Goal: Register for event/course

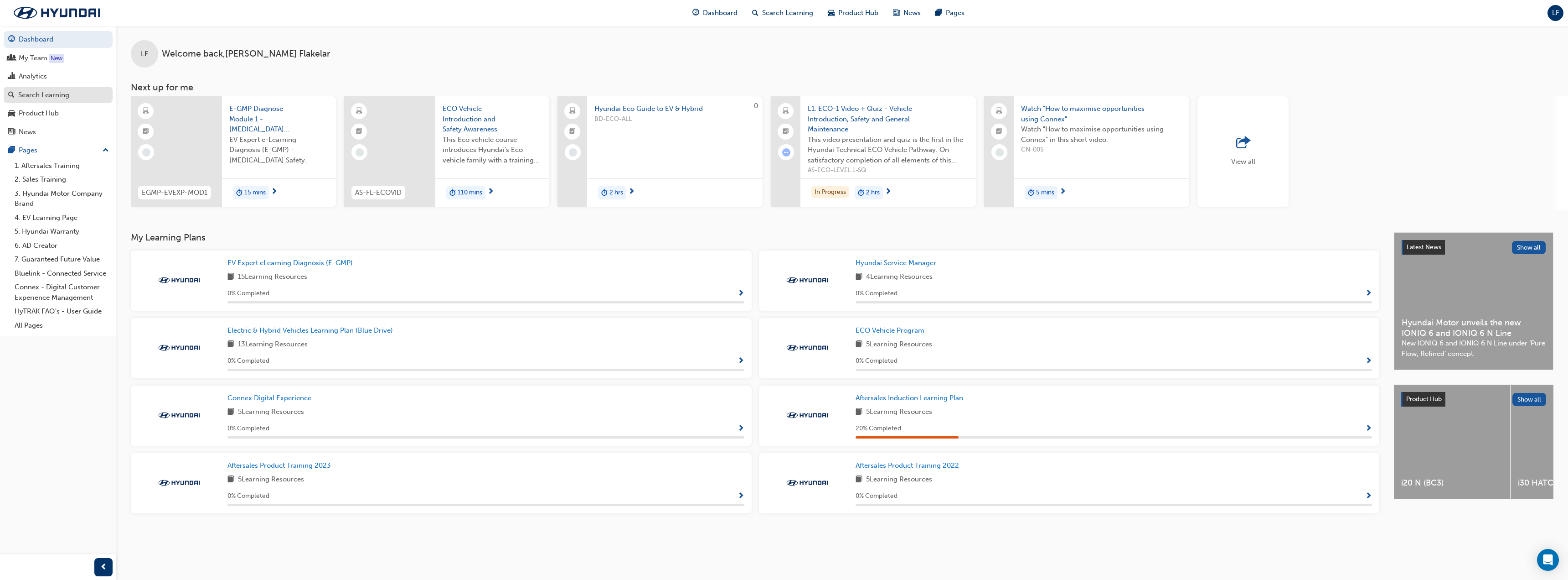
click at [33, 92] on div "Search Learning" at bounding box center [44, 95] width 51 height 10
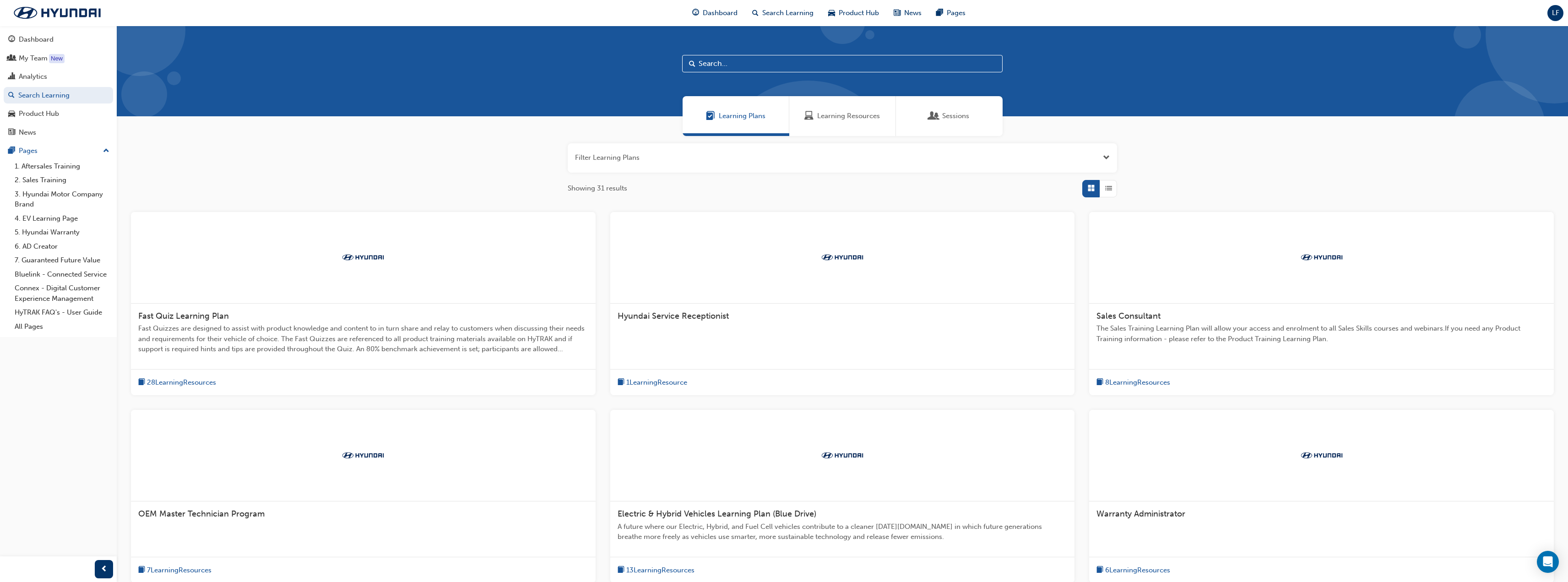
click at [711, 62] on input "text" at bounding box center [842, 64] width 320 height 18
type input "lx3"
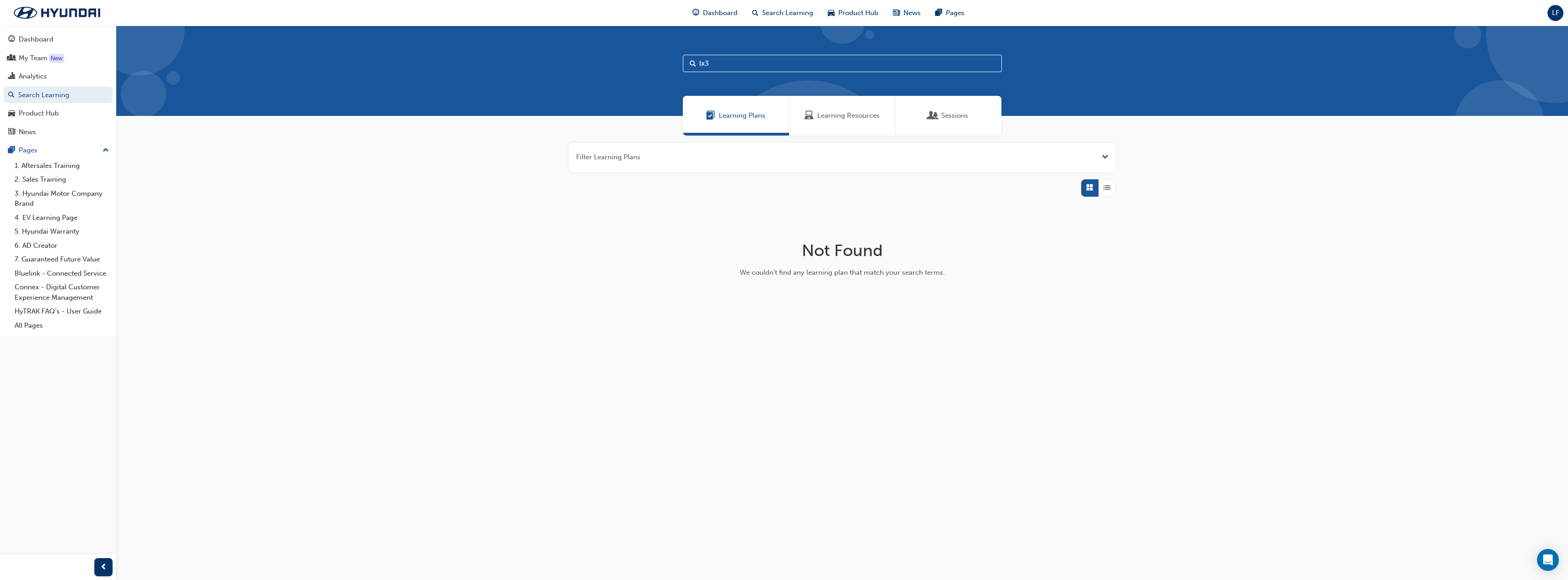
click at [844, 121] on div "Learning Resources" at bounding box center [842, 115] width 107 height 40
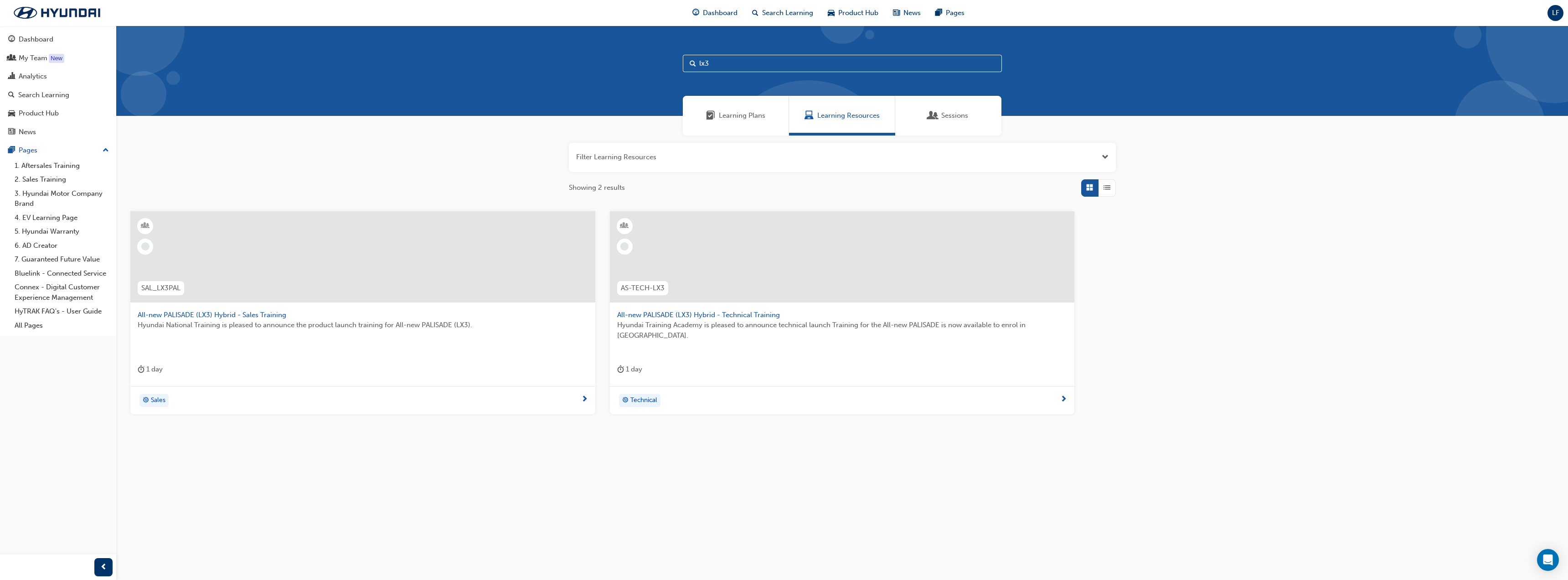
click at [646, 399] on span "Technical" at bounding box center [644, 399] width 27 height 10
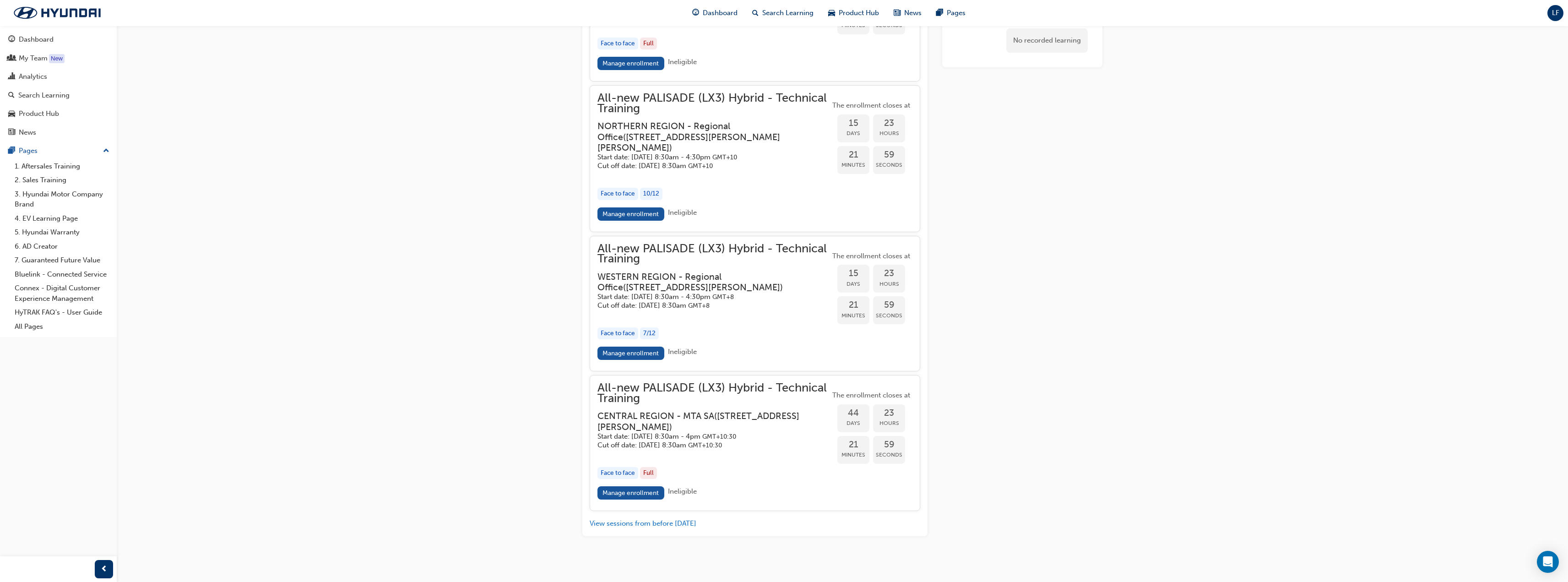
scroll to position [1922, 0]
click at [635, 220] on link "Manage enrollment" at bounding box center [631, 213] width 67 height 14
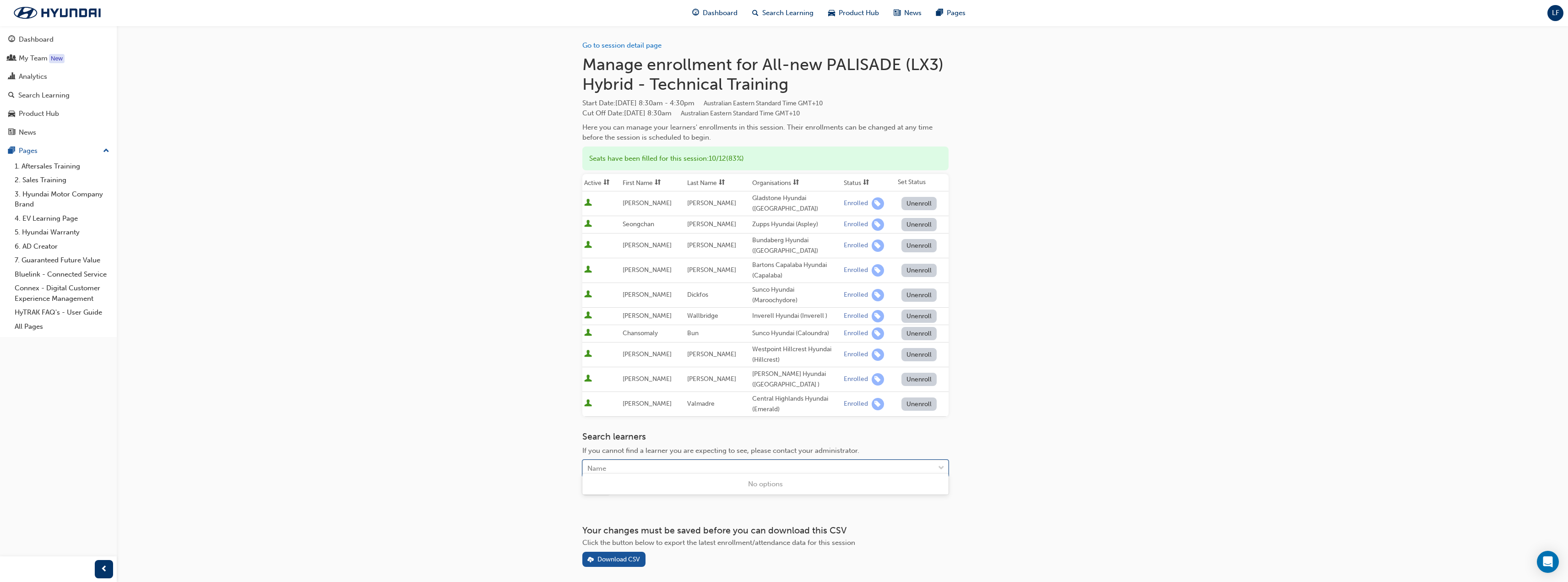
click at [608, 461] on div "Name" at bounding box center [759, 469] width 351 height 16
type input "jo"
click at [665, 496] on div "[PERSON_NAME] [PERSON_NAME] - Northside Hyundai (Nundah )" at bounding box center [765, 501] width 367 height 18
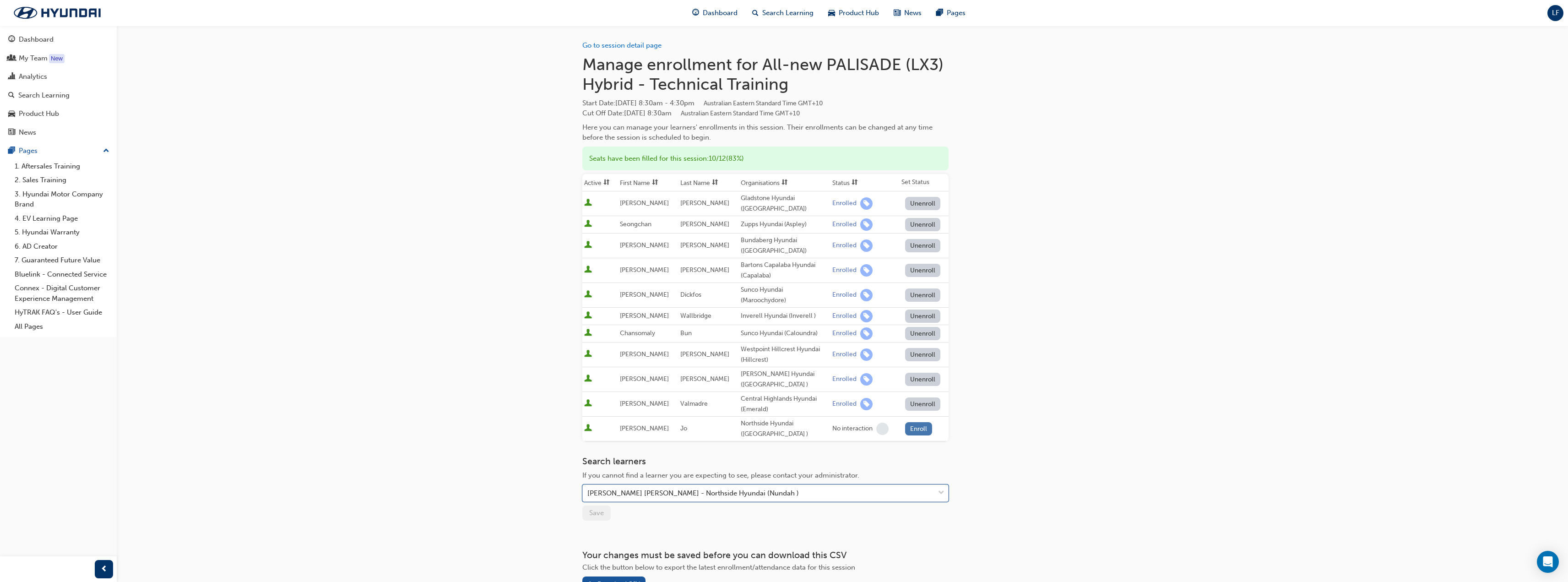
click at [919, 422] on button "Enroll" at bounding box center [919, 429] width 27 height 14
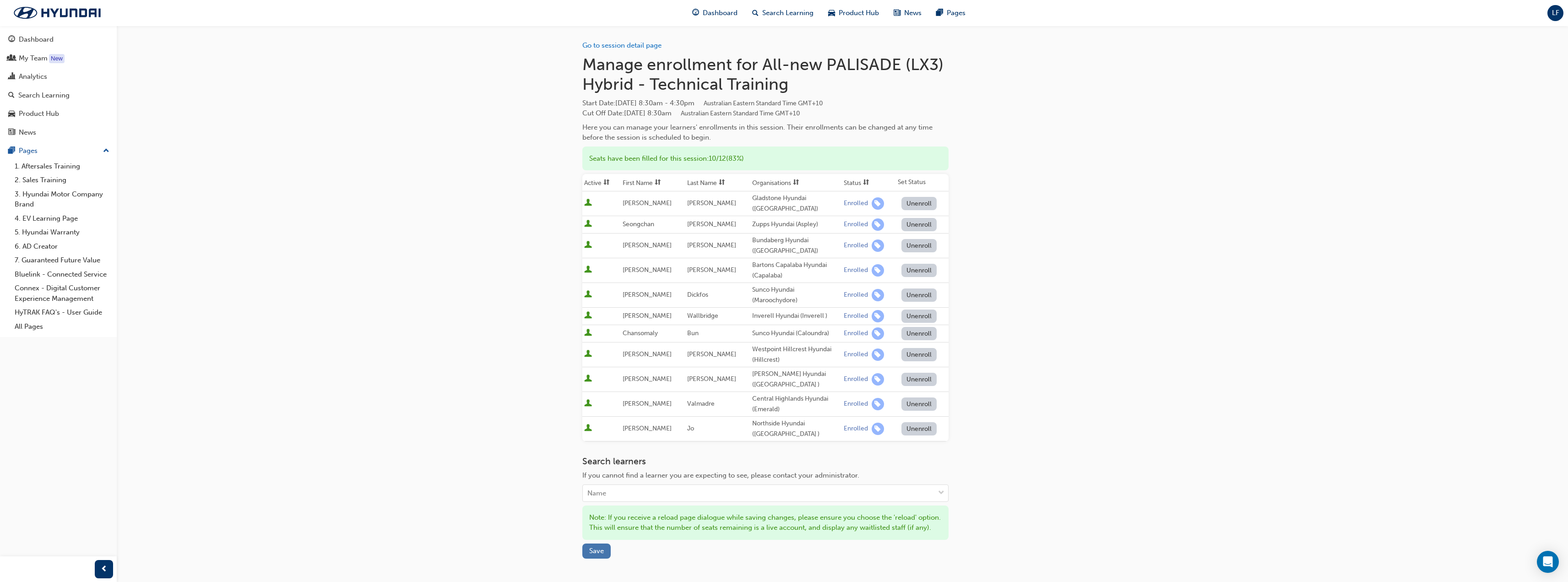
click at [591, 548] on span "Save" at bounding box center [597, 550] width 14 height 8
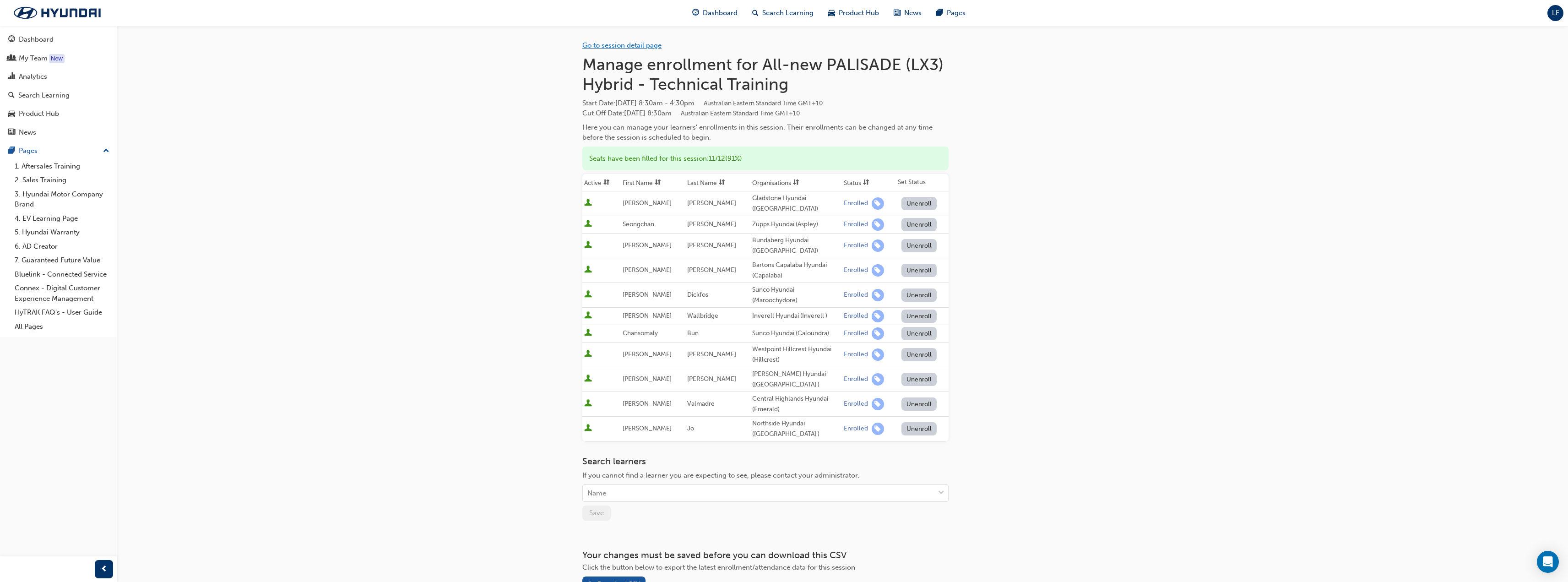
click at [649, 46] on link "Go to session detail page" at bounding box center [621, 46] width 79 height 8
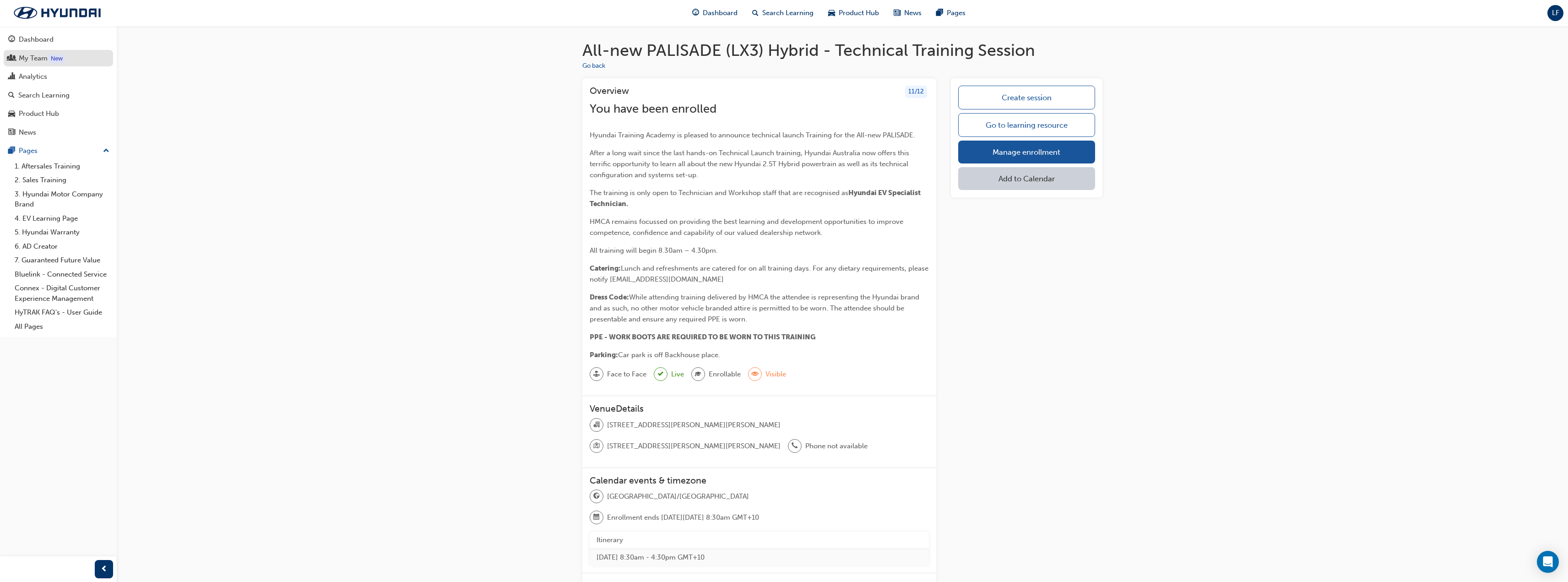
click at [42, 59] on div "My Team" at bounding box center [34, 57] width 29 height 10
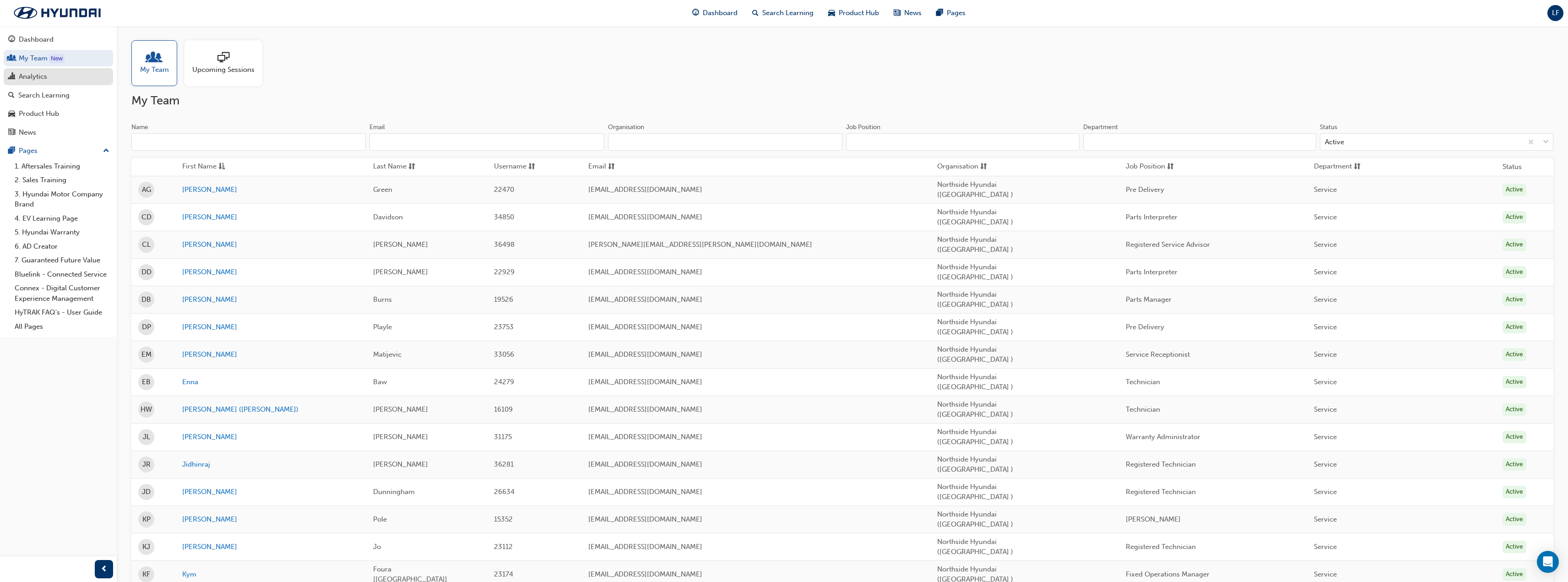
click at [42, 81] on div "Analytics" at bounding box center [34, 76] width 29 height 10
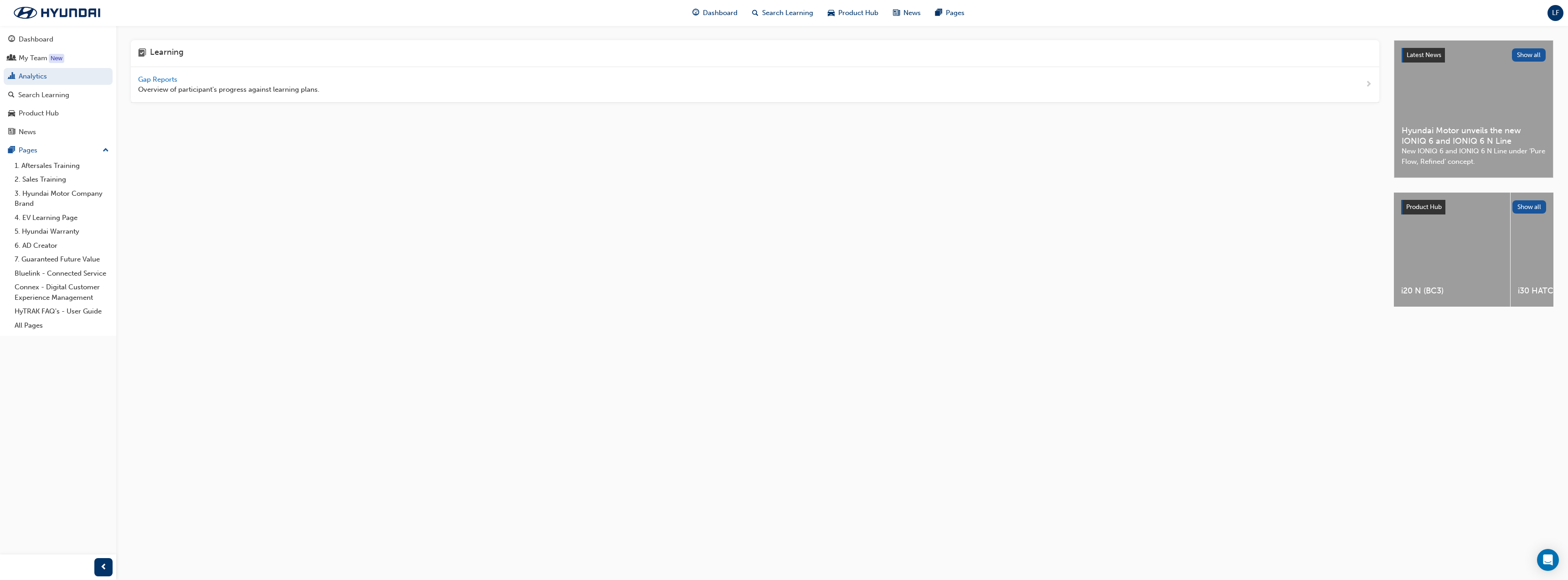
click at [829, 505] on div "Learning Gap Reports Overview of participant's progress against learning plans.…" at bounding box center [784, 290] width 1568 height 580
